Goal: Download file/media

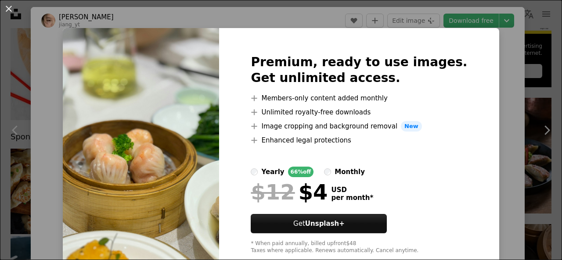
scroll to position [33, 0]
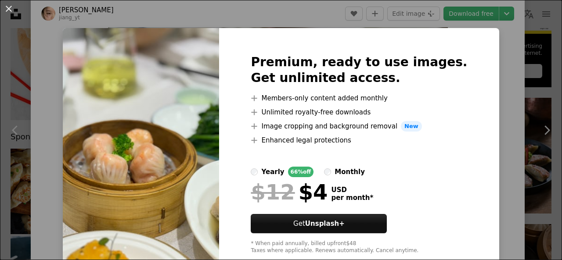
click at [495, 83] on div "An X shape Premium, ready to use images. Get unlimited access. A plus sign Memb…" at bounding box center [281, 130] width 562 height 260
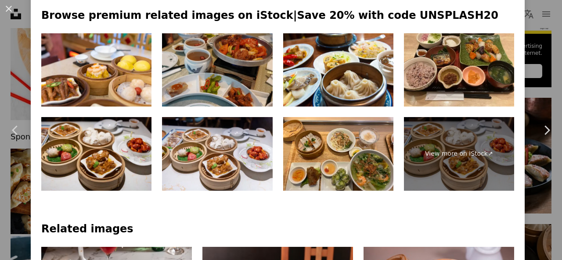
scroll to position [419, 0]
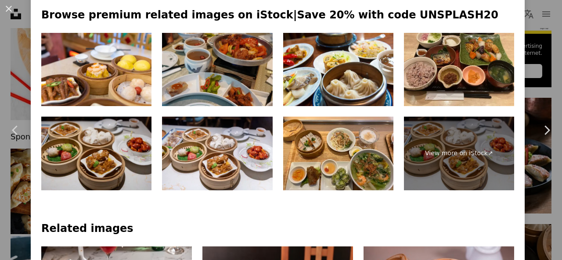
click at [88, 155] on img at bounding box center [96, 154] width 110 height 74
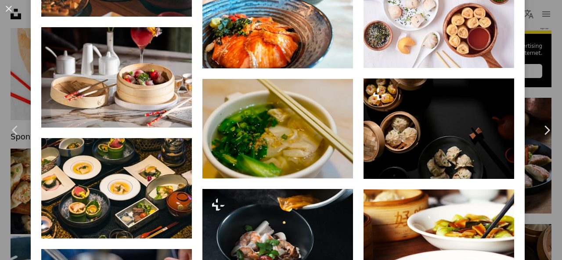
scroll to position [1661, 0]
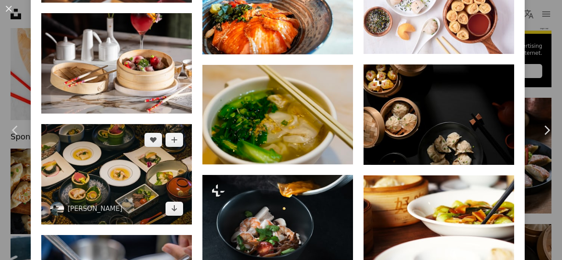
click at [65, 193] on img at bounding box center [116, 174] width 151 height 101
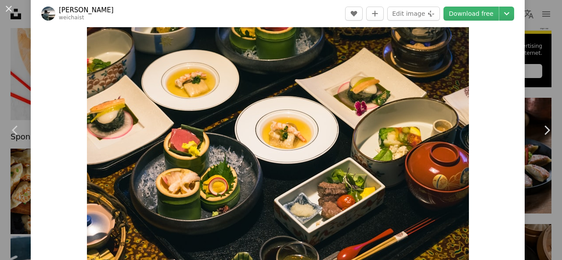
scroll to position [32, 0]
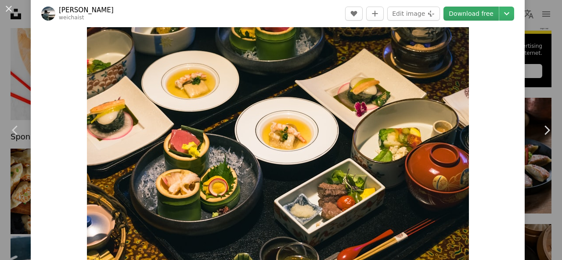
click at [474, 14] on link "Download free" at bounding box center [471, 14] width 55 height 14
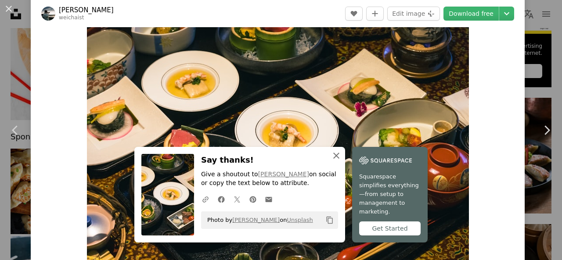
click at [334, 161] on icon "An X shape" at bounding box center [336, 156] width 11 height 11
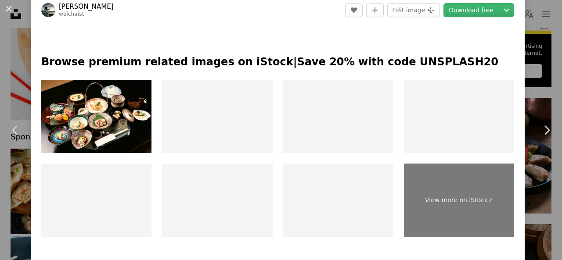
scroll to position [399, 0]
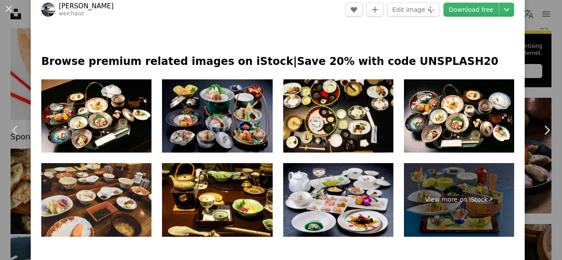
click at [217, 120] on img at bounding box center [217, 116] width 110 height 74
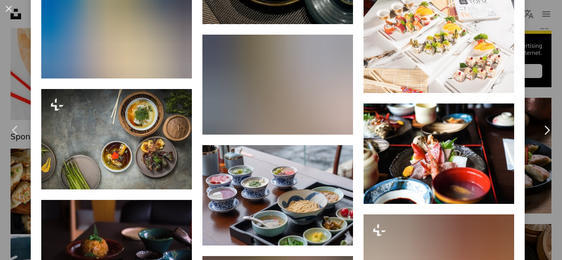
scroll to position [940, 0]
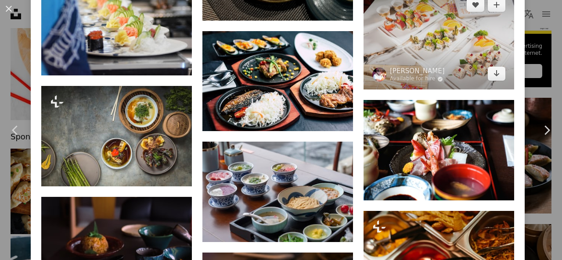
click at [459, 58] on img at bounding box center [439, 39] width 151 height 101
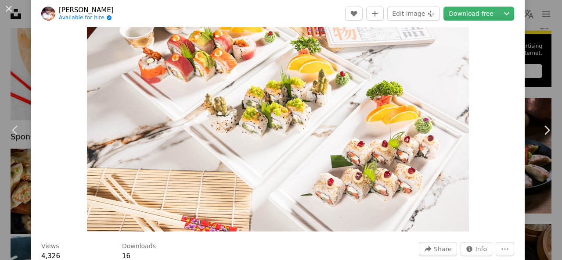
scroll to position [59, 0]
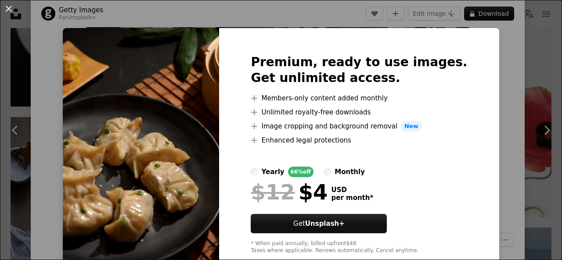
scroll to position [21, 0]
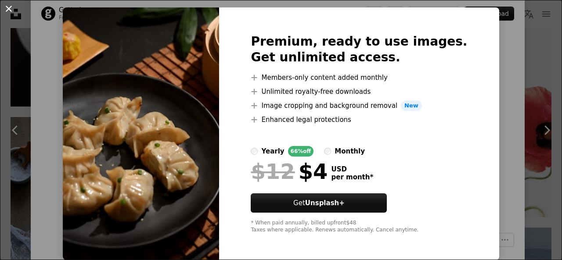
click at [14, 12] on button "An X shape" at bounding box center [9, 9] width 11 height 11
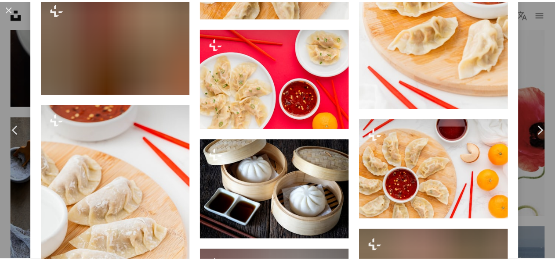
scroll to position [1761, 0]
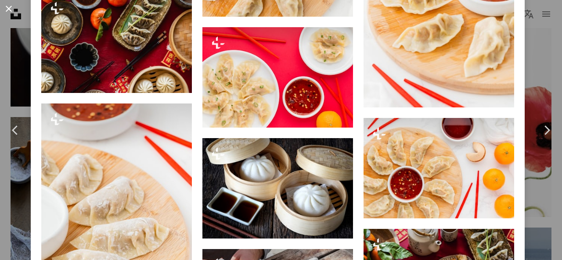
click at [13, 14] on button "An X shape" at bounding box center [9, 9] width 11 height 11
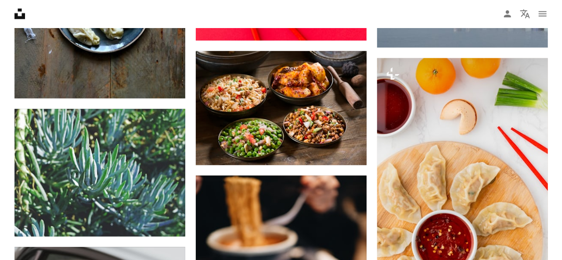
scroll to position [4137, 0]
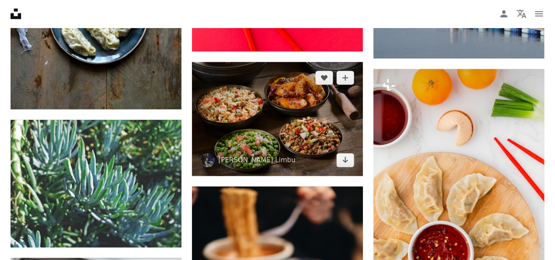
click at [303, 134] on img at bounding box center [277, 119] width 171 height 114
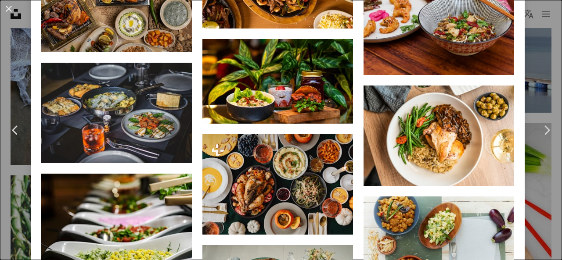
scroll to position [1283, 0]
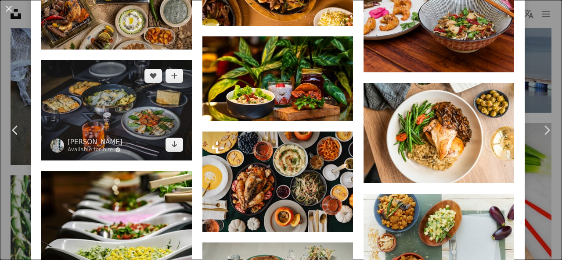
click at [90, 119] on img at bounding box center [116, 110] width 151 height 101
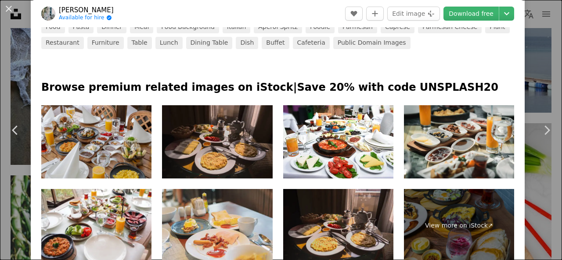
scroll to position [364, 0]
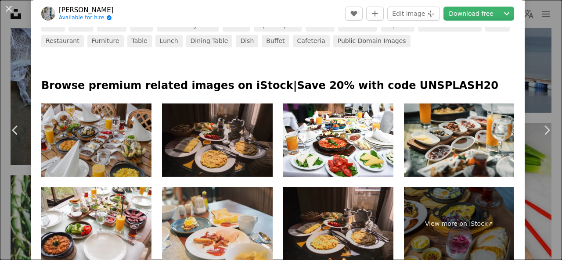
click at [83, 142] on img at bounding box center [96, 141] width 110 height 74
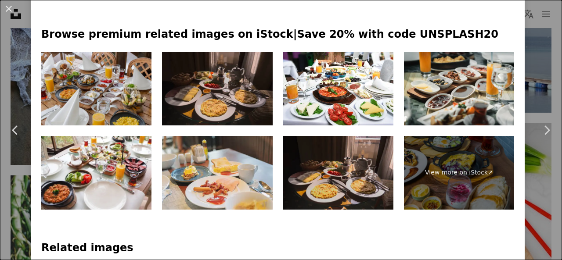
scroll to position [419, 0]
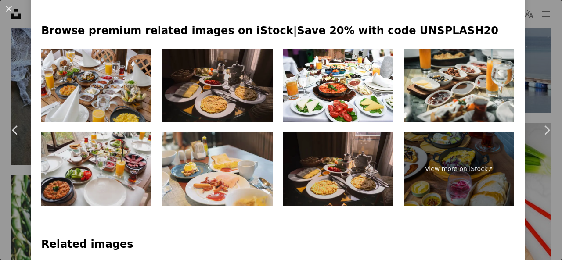
click at [61, 186] on img at bounding box center [96, 170] width 110 height 74
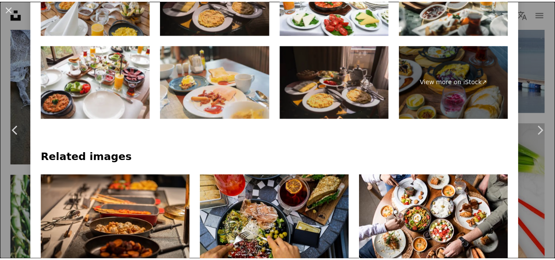
scroll to position [508, 0]
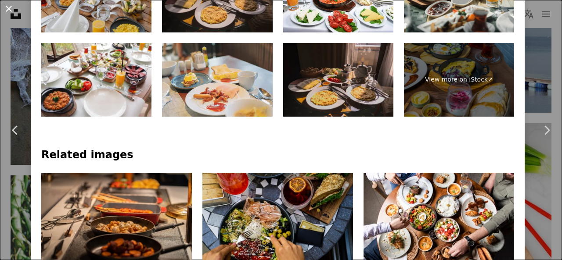
click at [9, 8] on button "An X shape" at bounding box center [9, 9] width 11 height 11
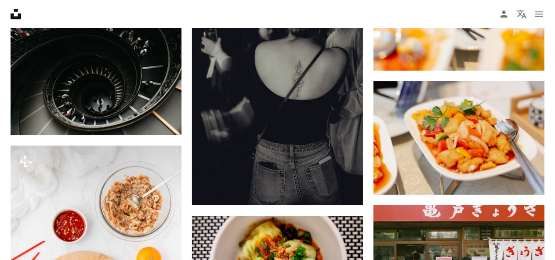
scroll to position [4771, 0]
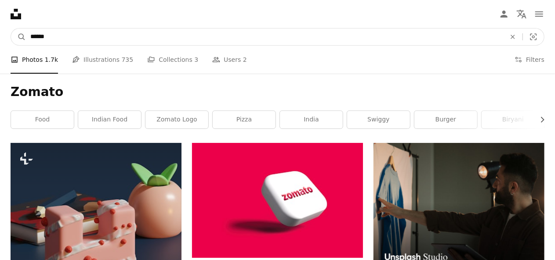
click at [134, 33] on input "******" at bounding box center [264, 37] width 477 height 17
type input "*"
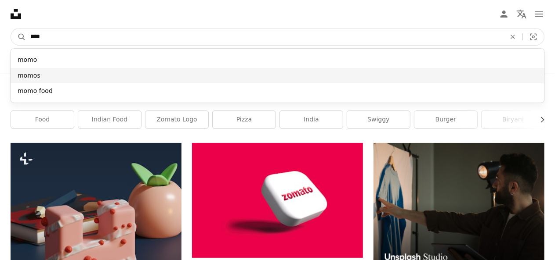
type input "****"
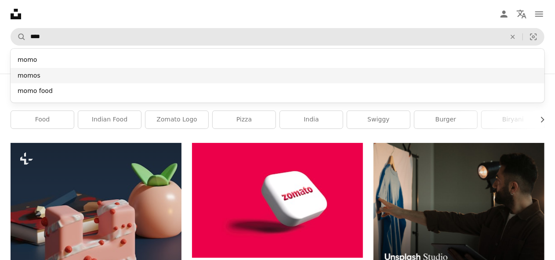
click at [70, 72] on div "momos" at bounding box center [278, 76] width 534 height 16
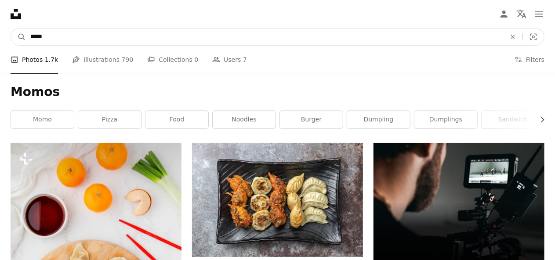
click at [371, 38] on input "*****" at bounding box center [264, 37] width 477 height 17
type input "**********"
click button "A magnifying glass" at bounding box center [18, 37] width 15 height 17
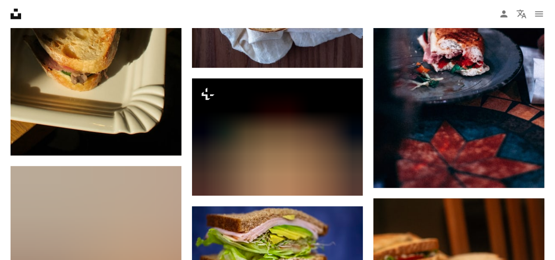
scroll to position [2134, 0]
